Goal: Transaction & Acquisition: Purchase product/service

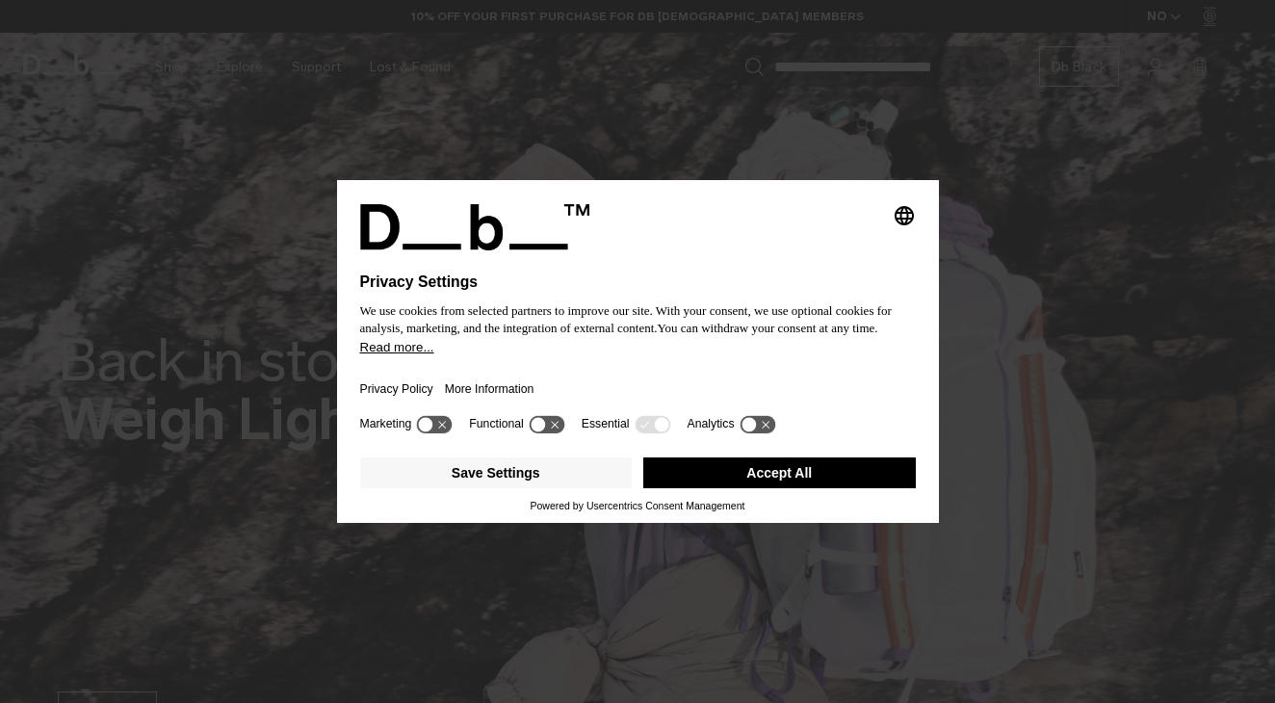
click at [801, 472] on button "Accept All" at bounding box center [779, 472] width 273 height 31
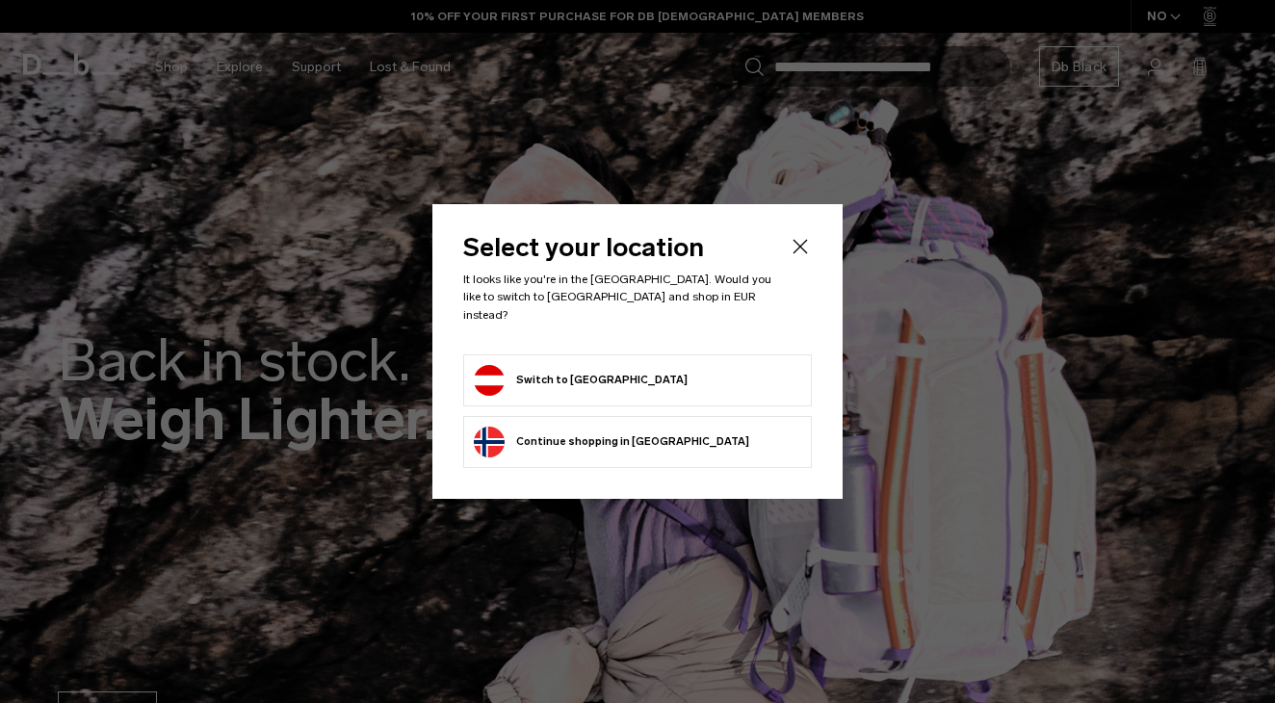
click at [802, 253] on icon "Close" at bounding box center [800, 247] width 14 height 14
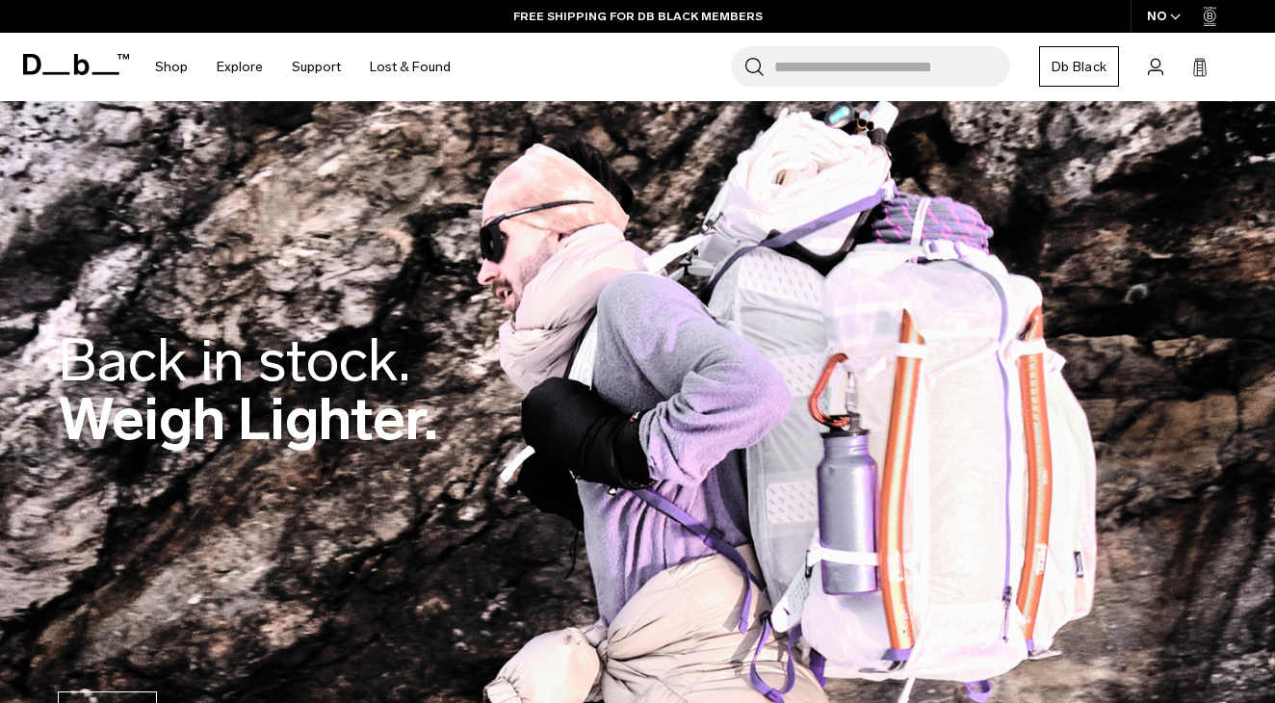
click at [1167, 12] on div "NO" at bounding box center [1164, 16] width 67 height 33
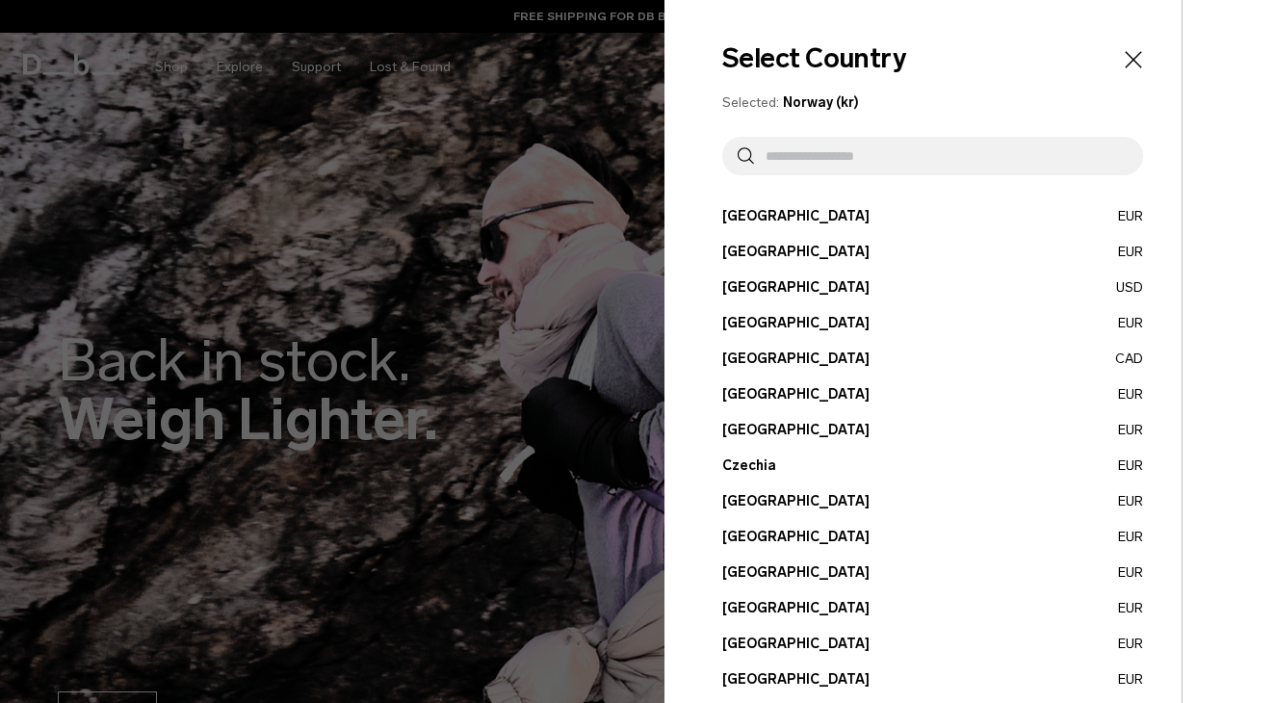
click at [982, 212] on button "Austria EUR" at bounding box center [932, 216] width 421 height 20
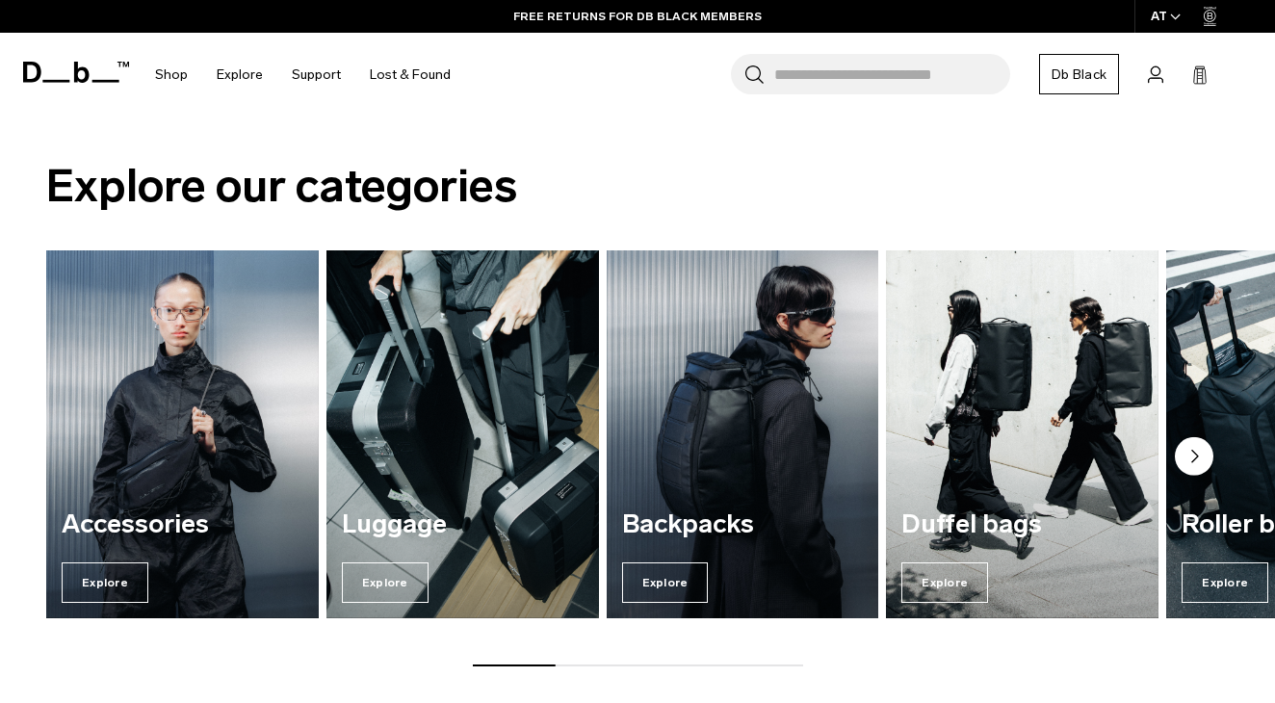
scroll to position [1986, 0]
click at [1191, 451] on circle "Next slide" at bounding box center [1194, 456] width 39 height 39
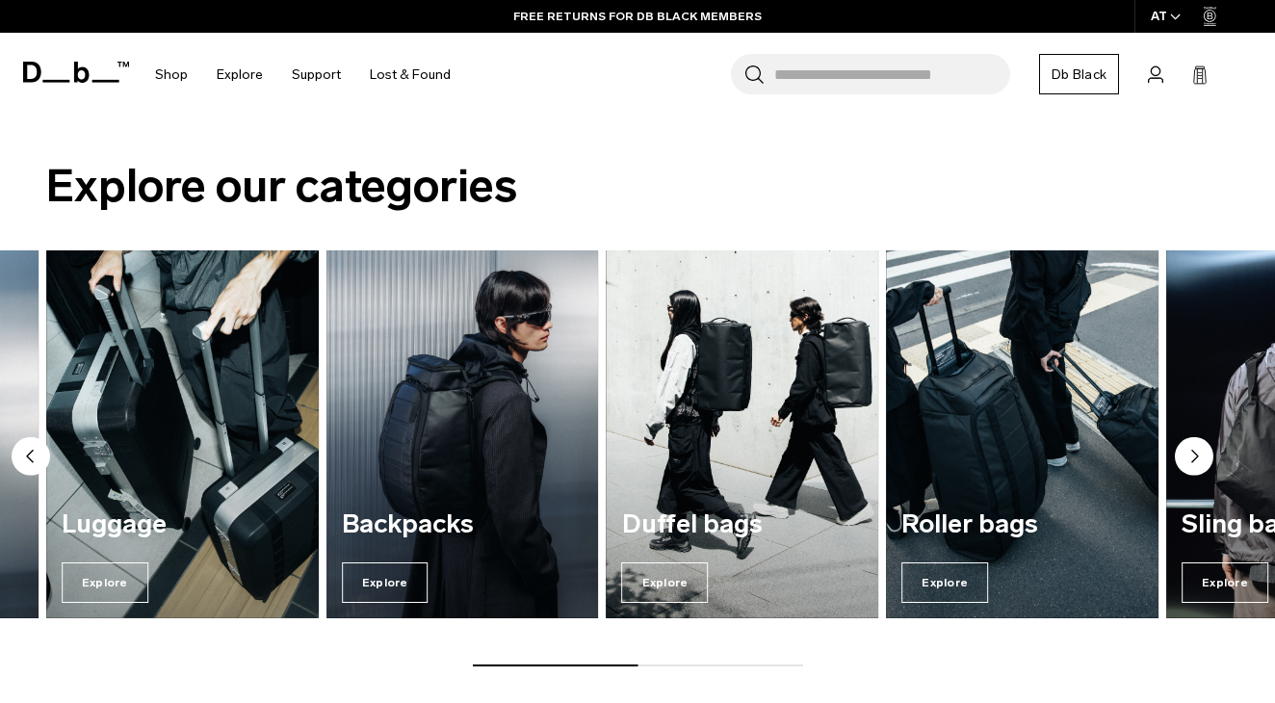
click at [1191, 451] on circle "Next slide" at bounding box center [1194, 456] width 39 height 39
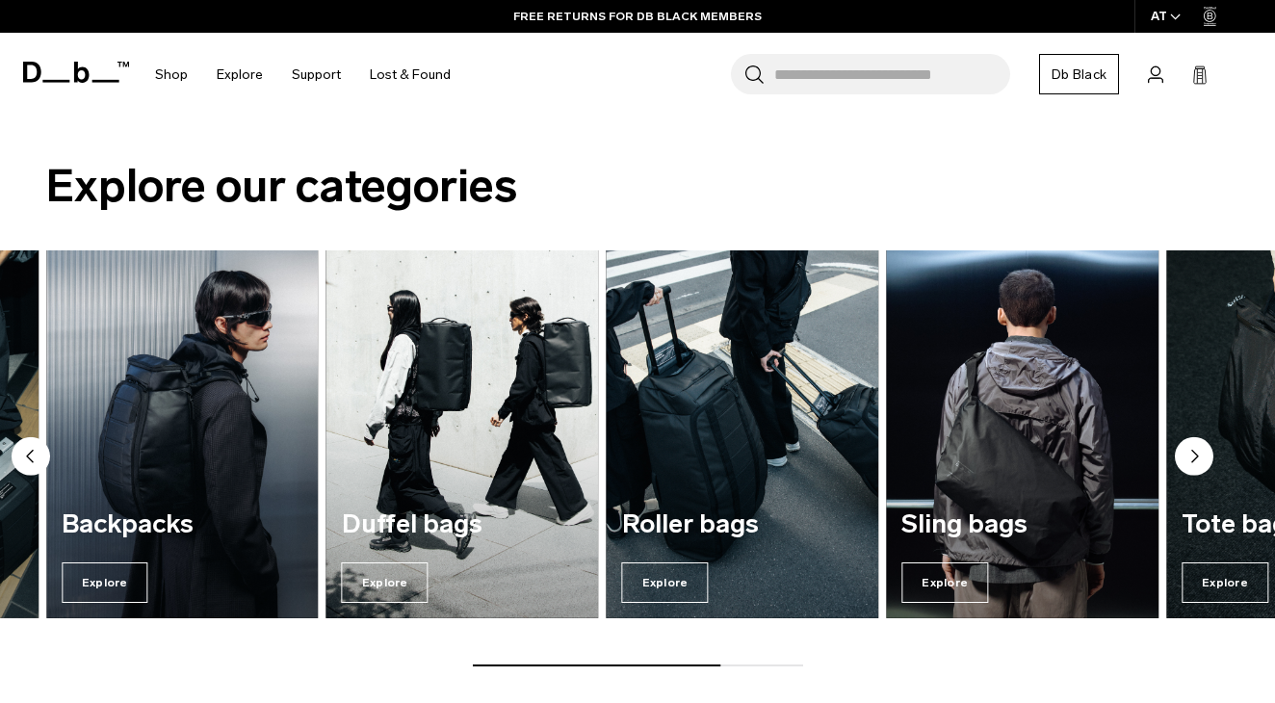
click at [1191, 451] on circle "Next slide" at bounding box center [1194, 456] width 39 height 39
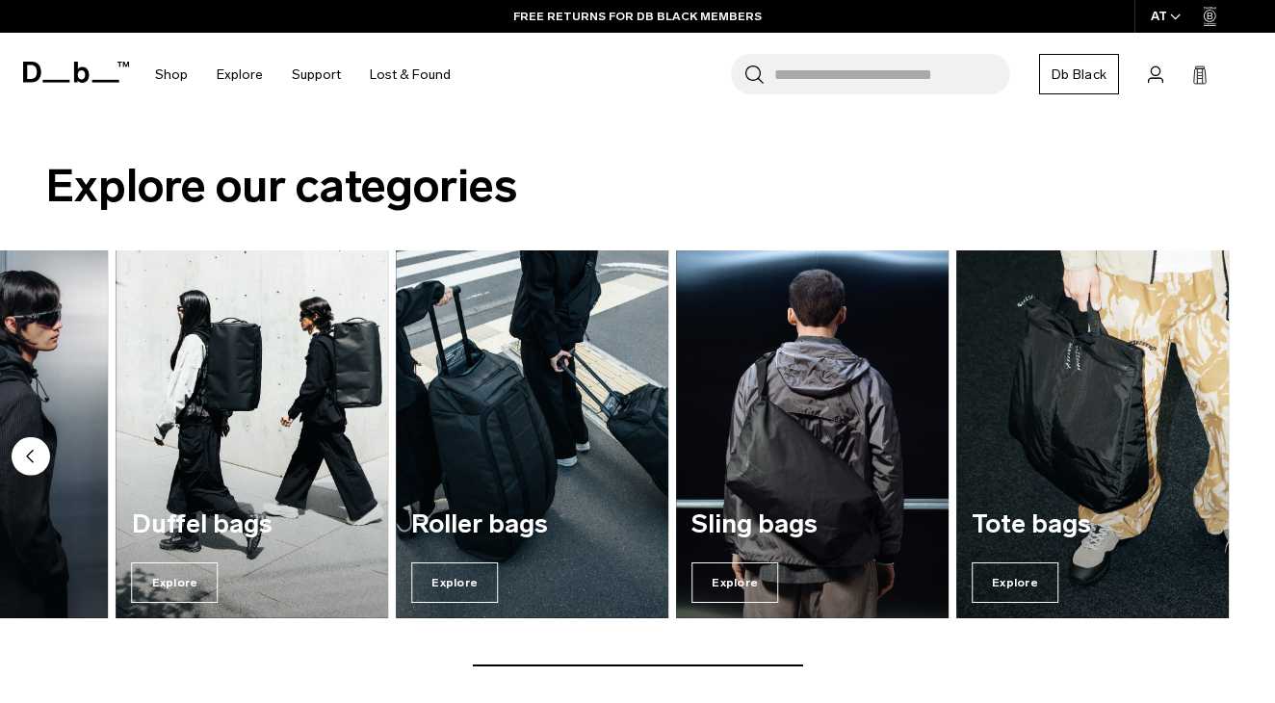
click at [1191, 451] on img "7 / 7" at bounding box center [1092, 434] width 273 height 368
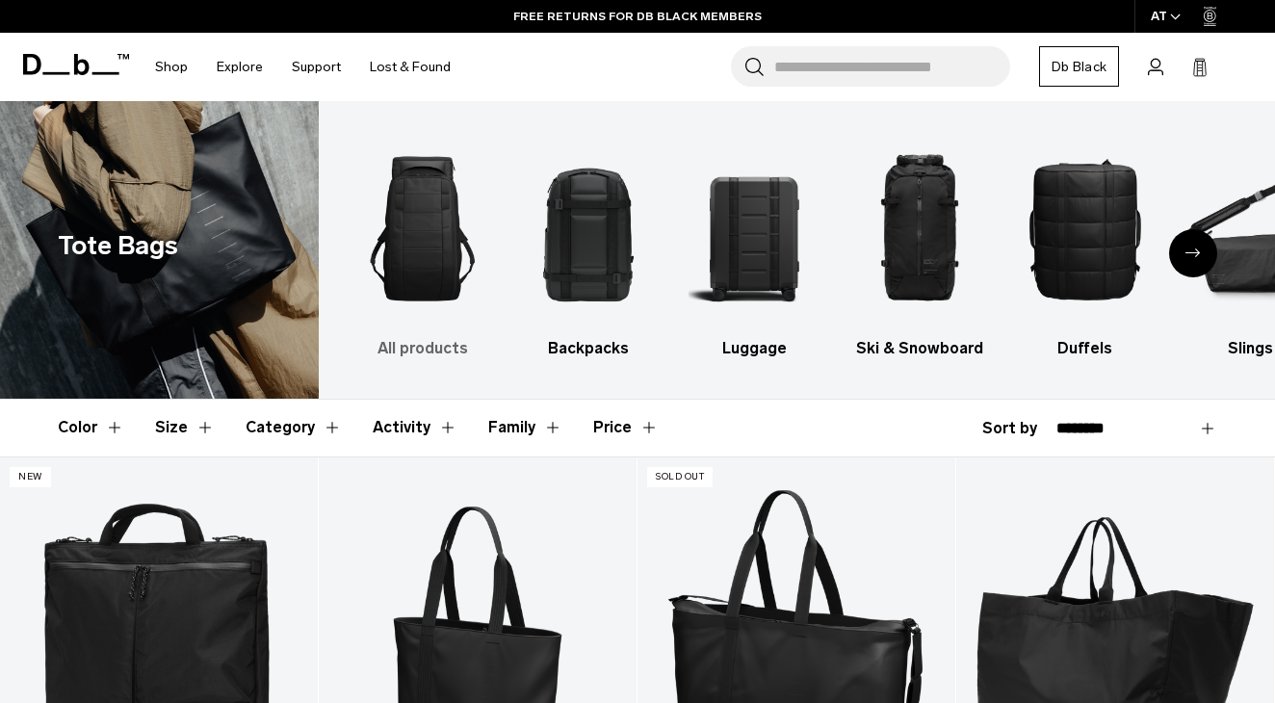
click at [451, 262] on img "1 / 10" at bounding box center [423, 228] width 132 height 197
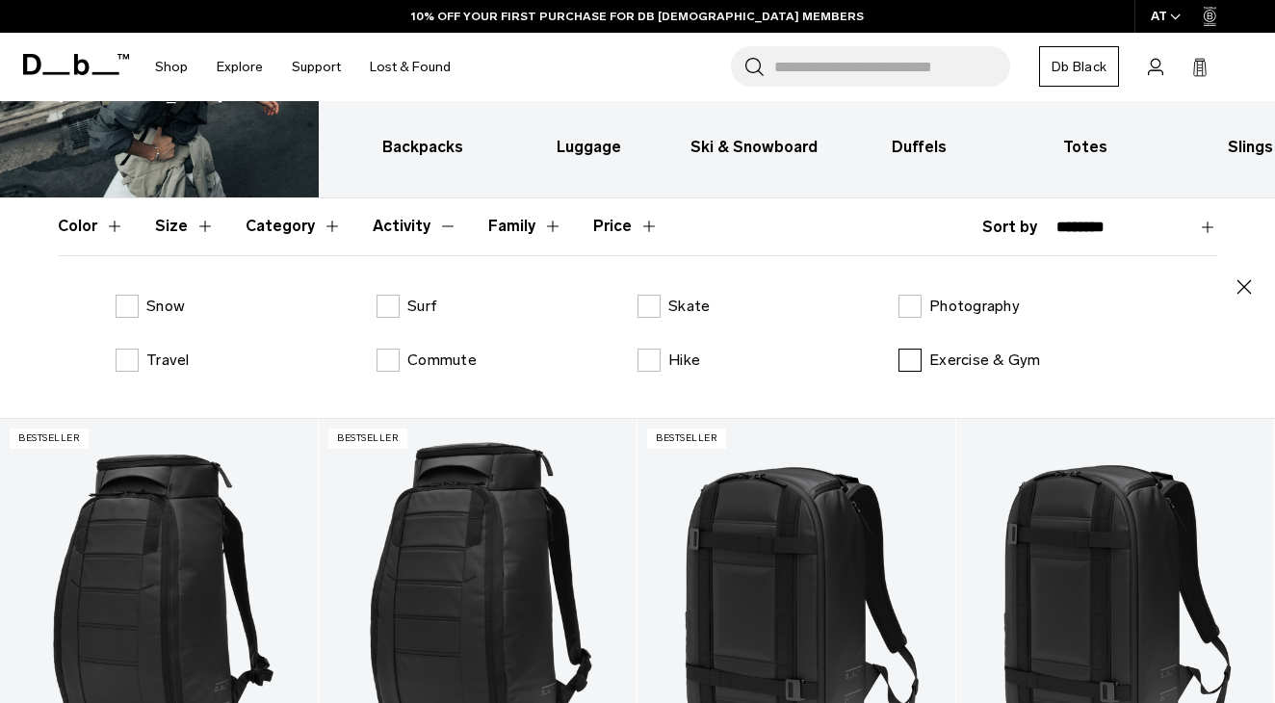
click at [909, 361] on label "Exercise & Gym" at bounding box center [969, 360] width 143 height 23
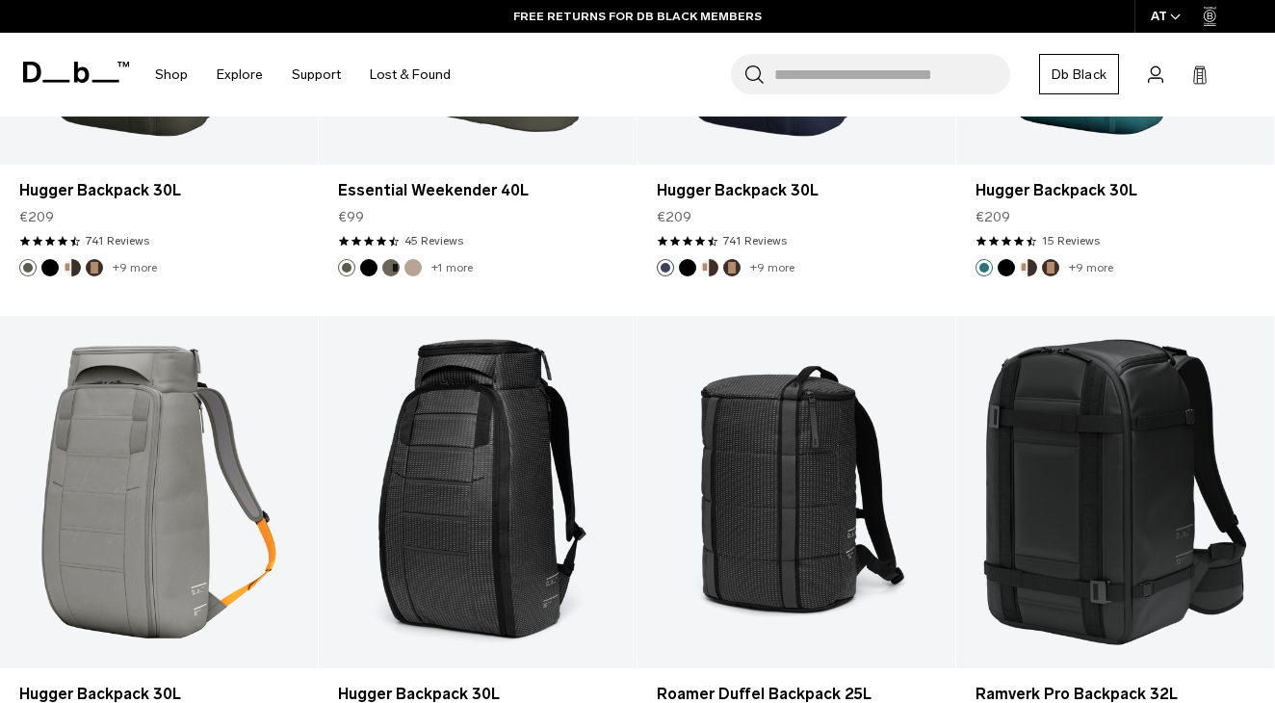
scroll to position [2018, 0]
